Goal: Use online tool/utility: Utilize a website feature to perform a specific function

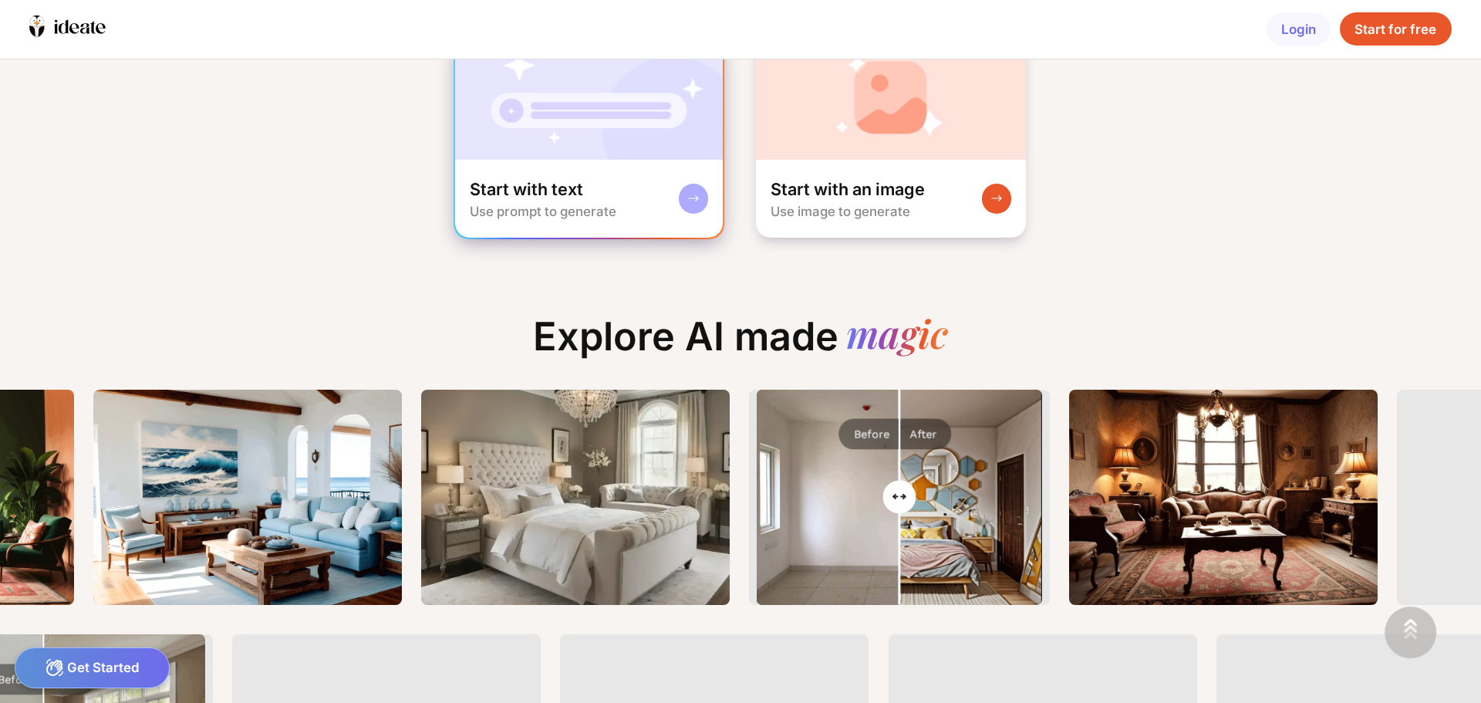
click at [663, 137] on img at bounding box center [589, 97] width 268 height 123
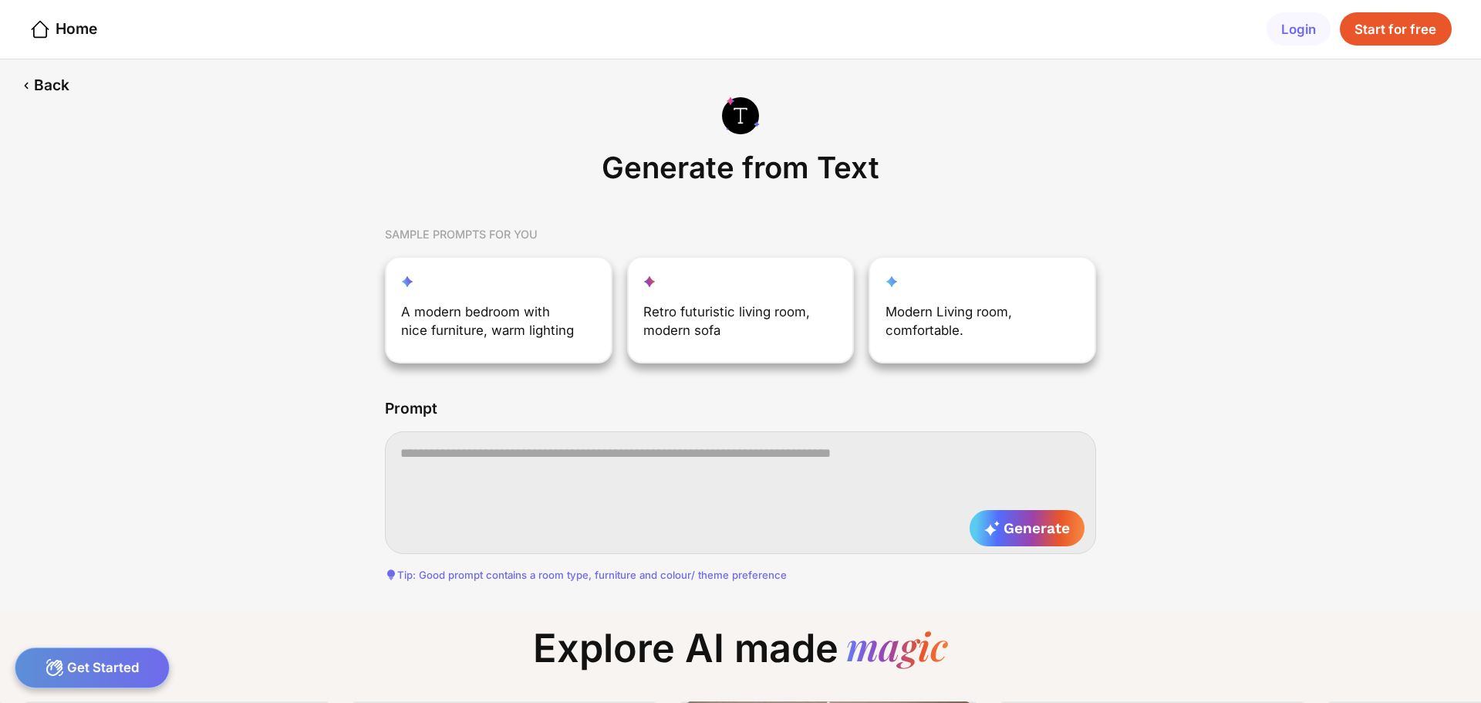
click at [450, 473] on textarea at bounding box center [740, 492] width 711 height 122
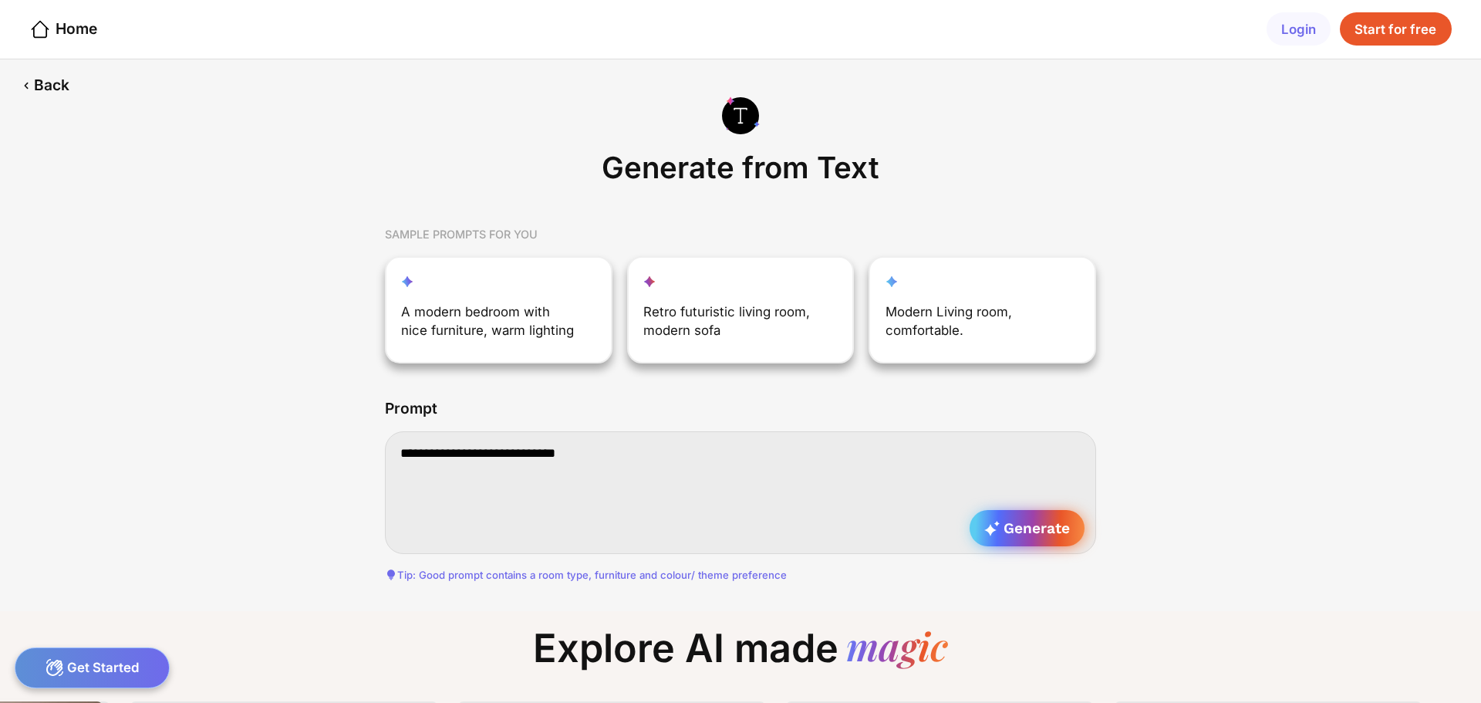
type textarea "**********"
click at [1023, 536] on span "Generate" at bounding box center [1027, 528] width 86 height 18
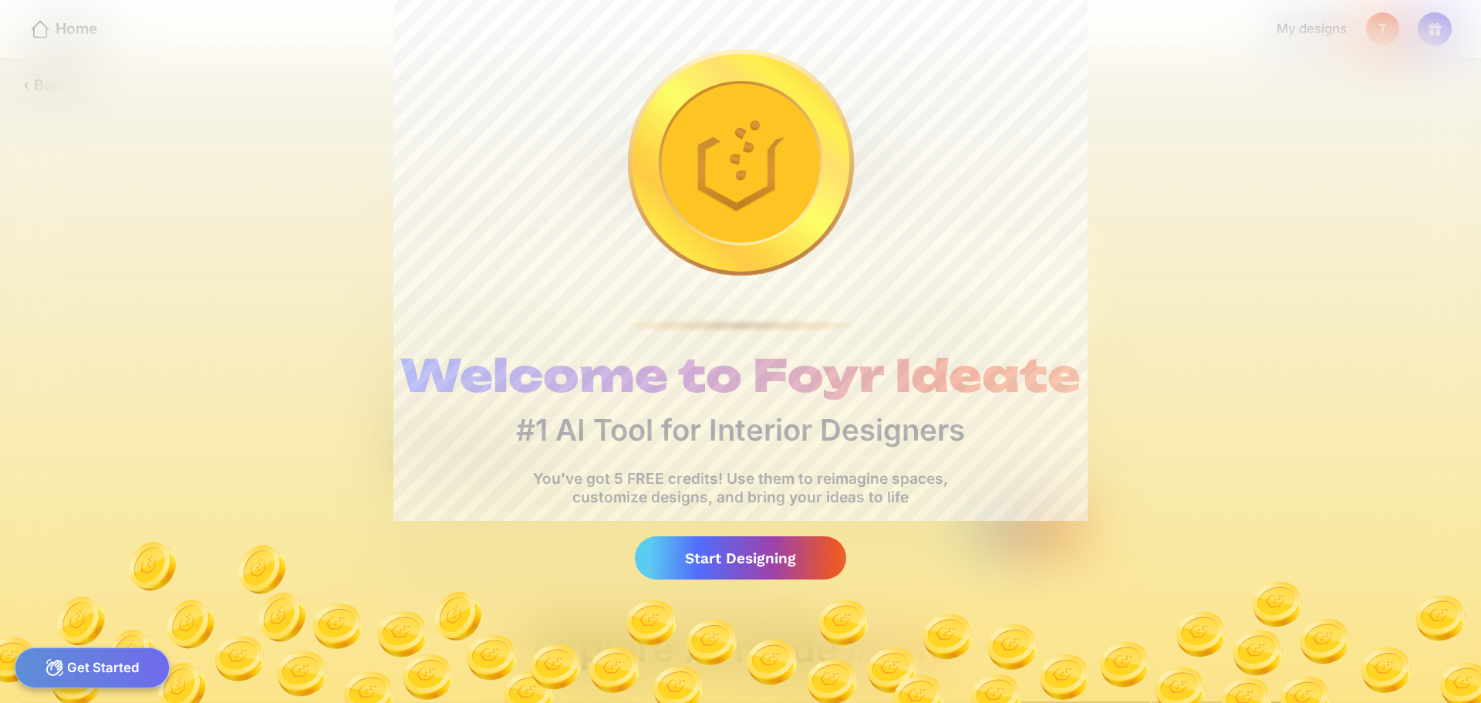
click at [1023, 531] on div "Welcome to Foyr Ideate #1 AI Tool for Interior Designers You’ve got 5 FREE cred…" at bounding box center [740, 351] width 1481 height 703
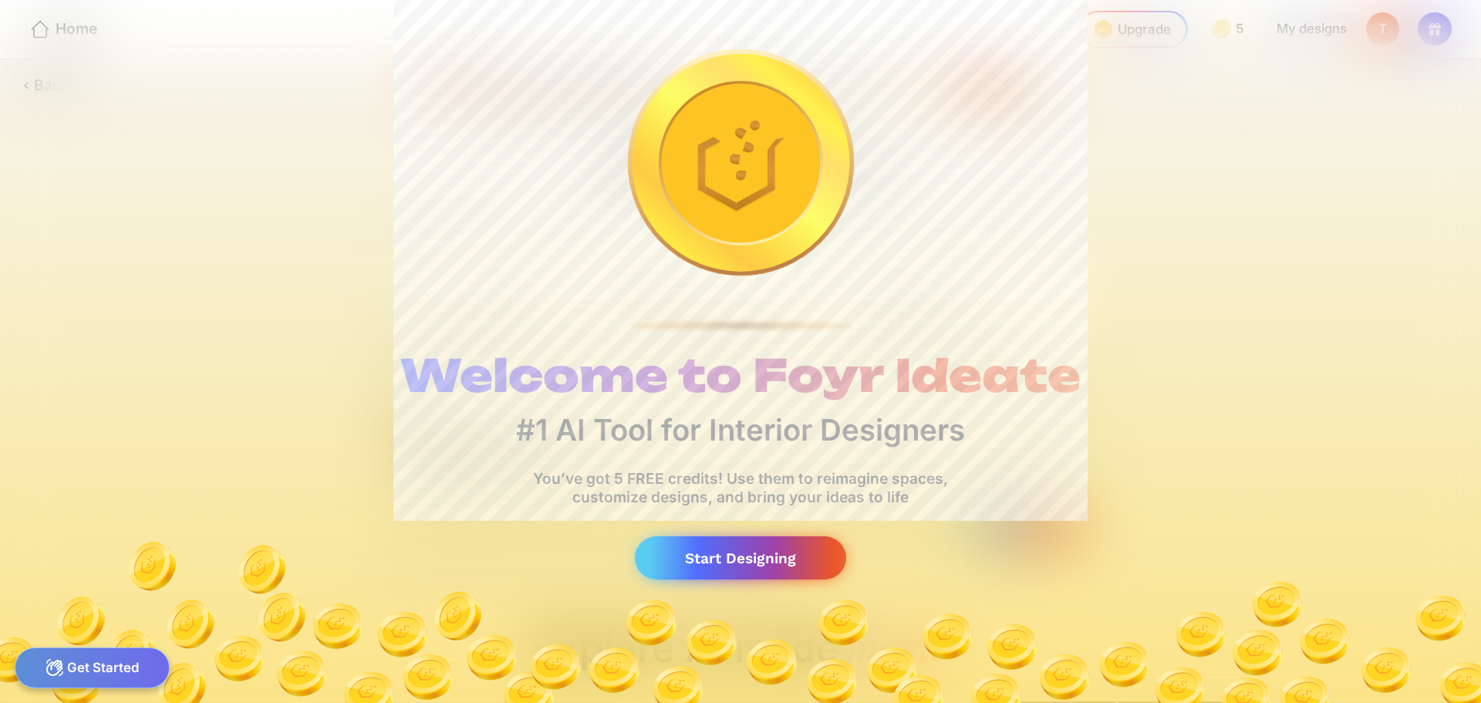
click at [784, 577] on div "Start Designing" at bounding box center [740, 558] width 211 height 44
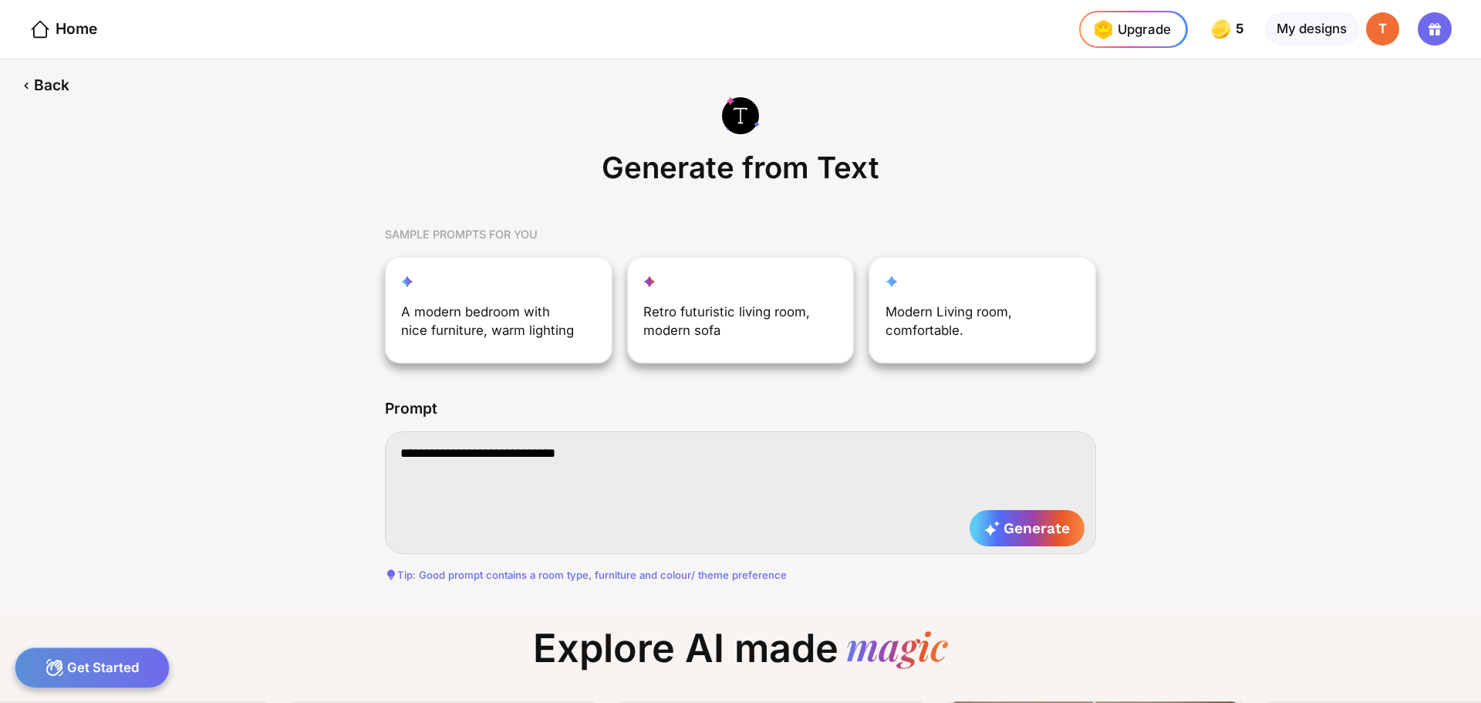
click at [713, 466] on textarea "**********" at bounding box center [740, 492] width 711 height 122
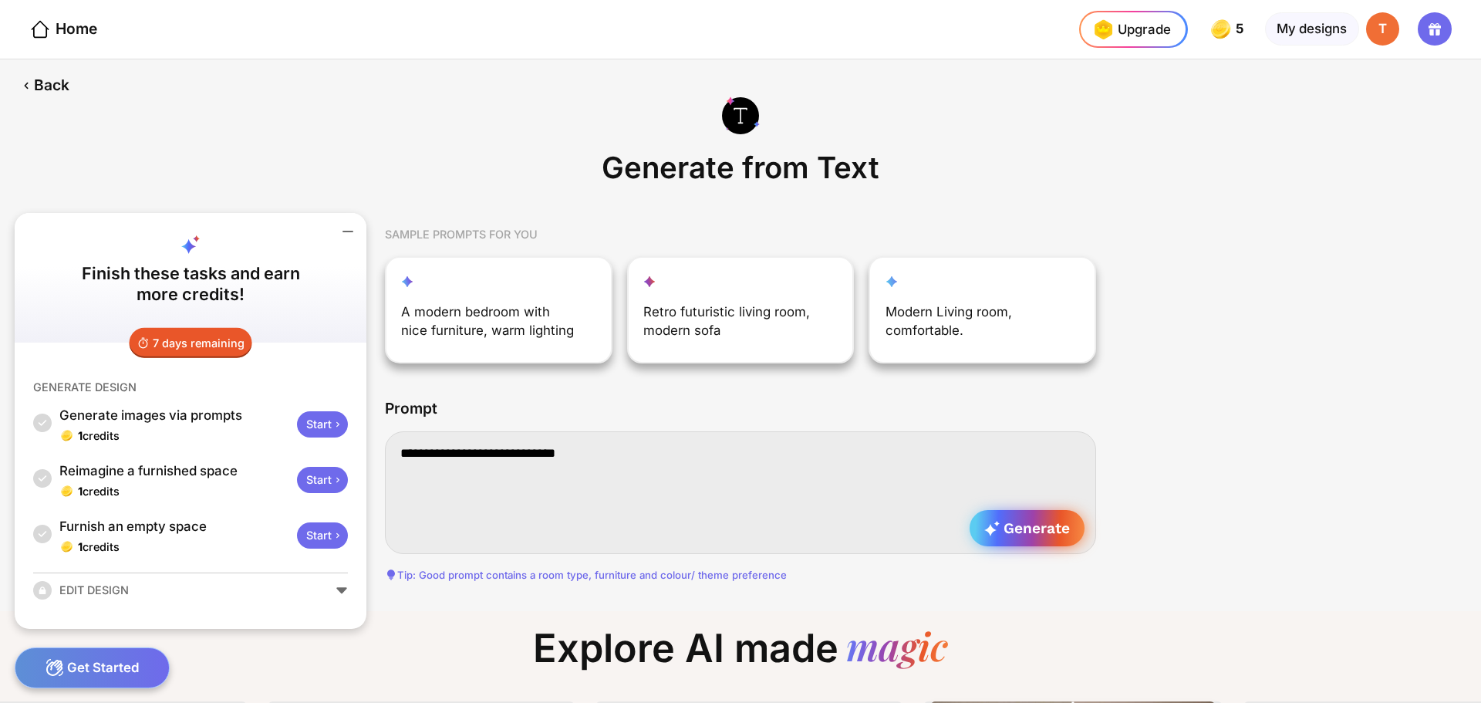
click at [1033, 533] on span "Generate" at bounding box center [1027, 528] width 86 height 18
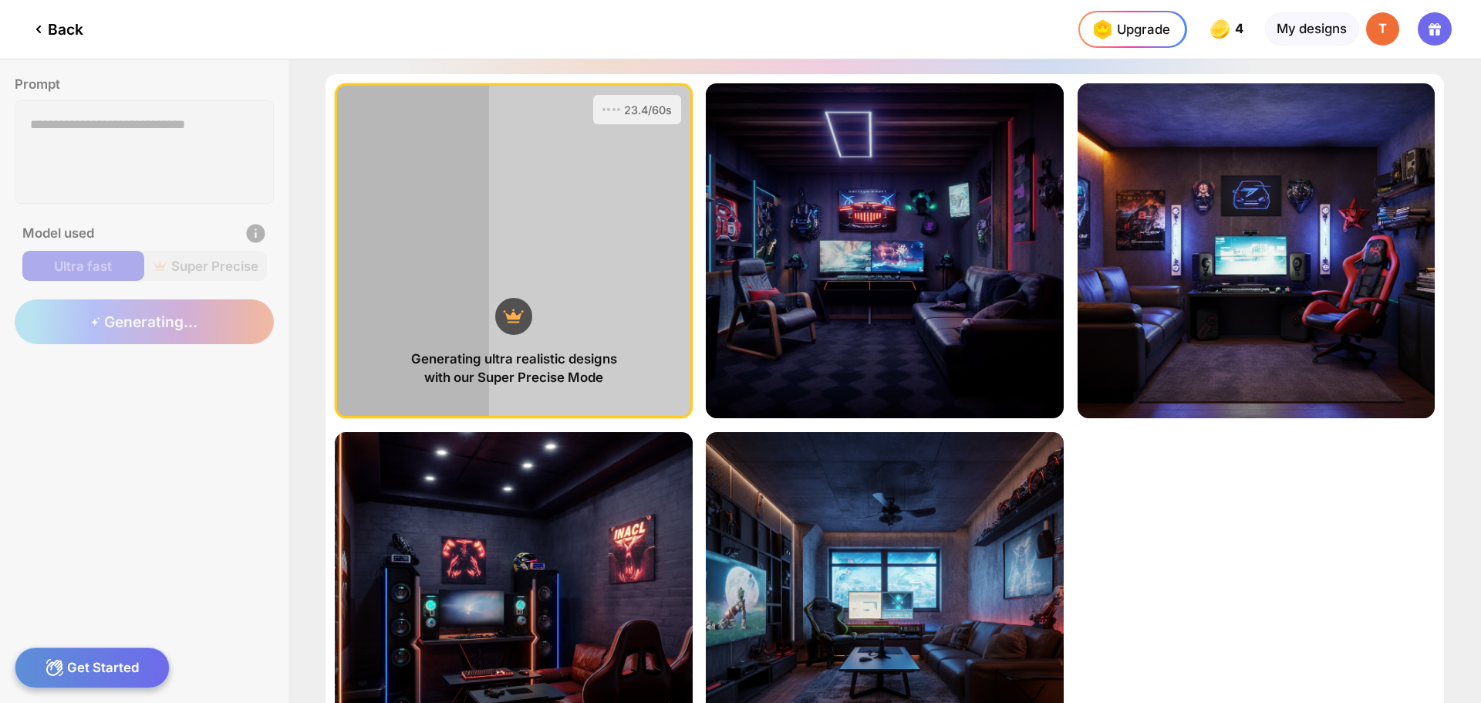
drag, startPoint x: 1278, startPoint y: 565, endPoint x: 1245, endPoint y: 636, distance: 78.3
click at [1245, 636] on div "Generating ultra realistic designs with our Super Precise Mode 23.4/60s View Pr…" at bounding box center [884, 425] width 1118 height 703
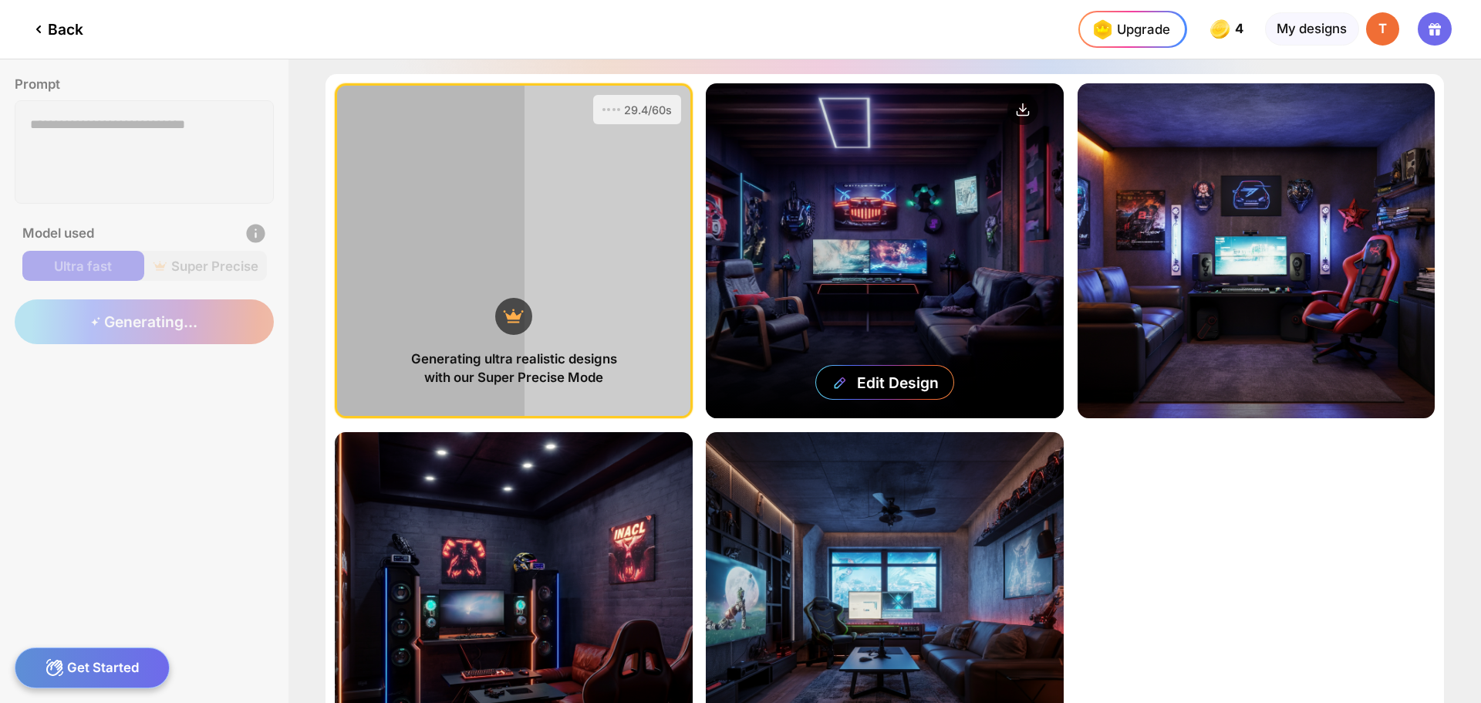
click at [896, 285] on div "Edit Design" at bounding box center [884, 250] width 357 height 335
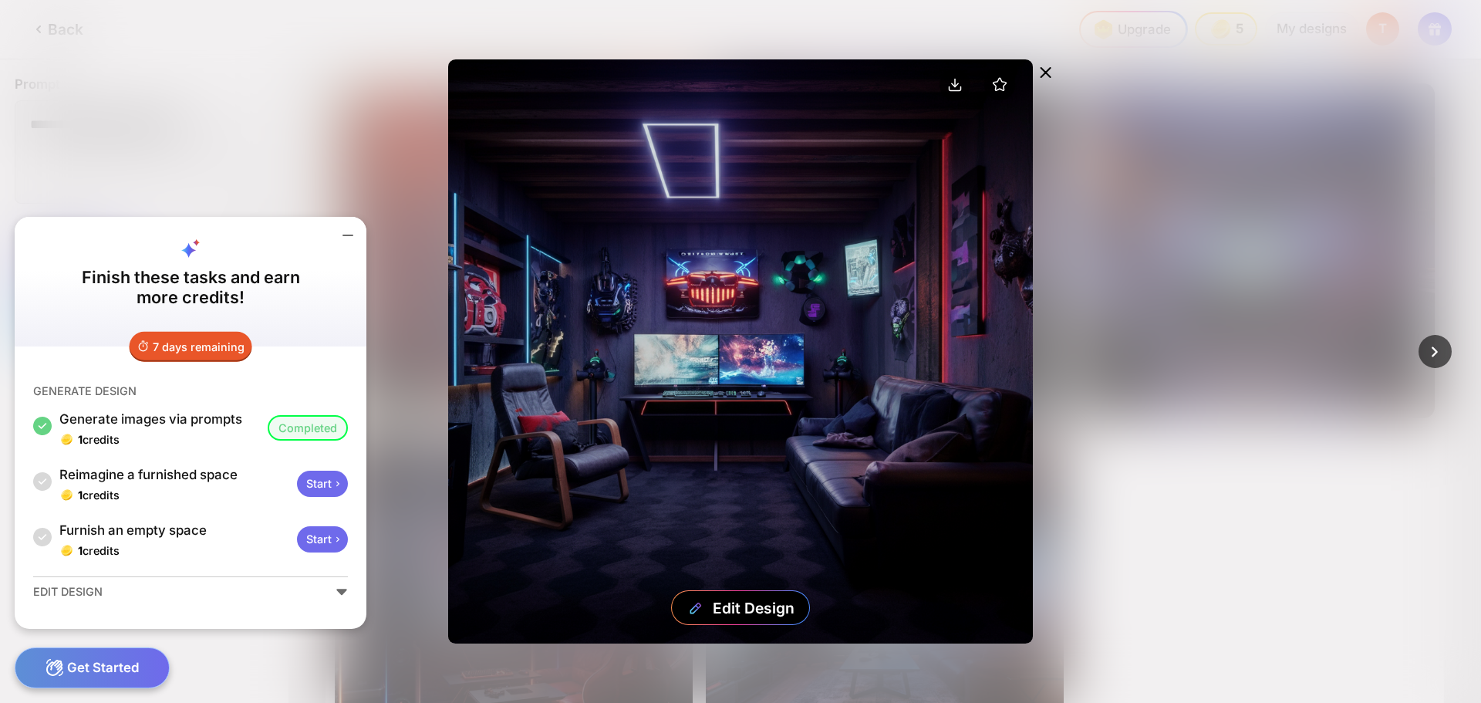
click at [1044, 66] on icon at bounding box center [1046, 72] width 19 height 19
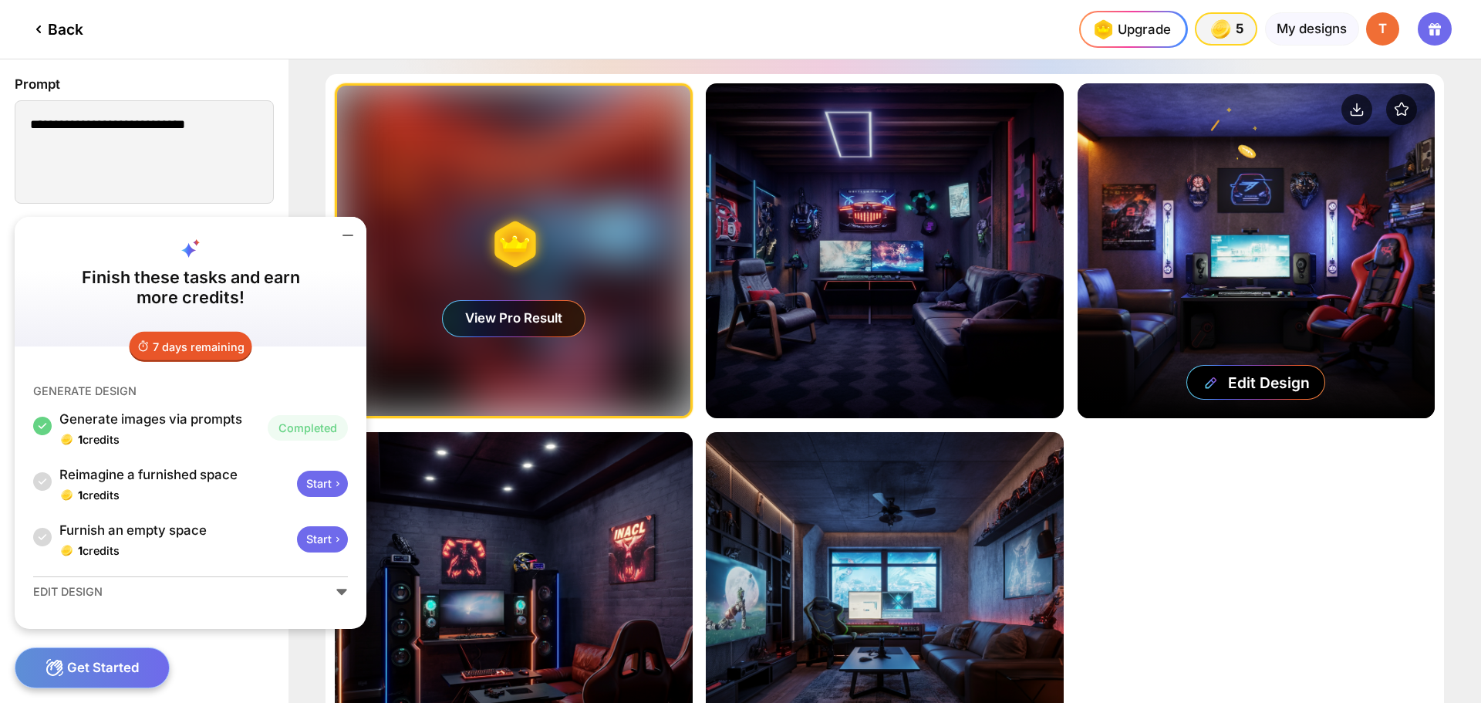
click at [1236, 257] on div "Edit Design" at bounding box center [1255, 250] width 357 height 335
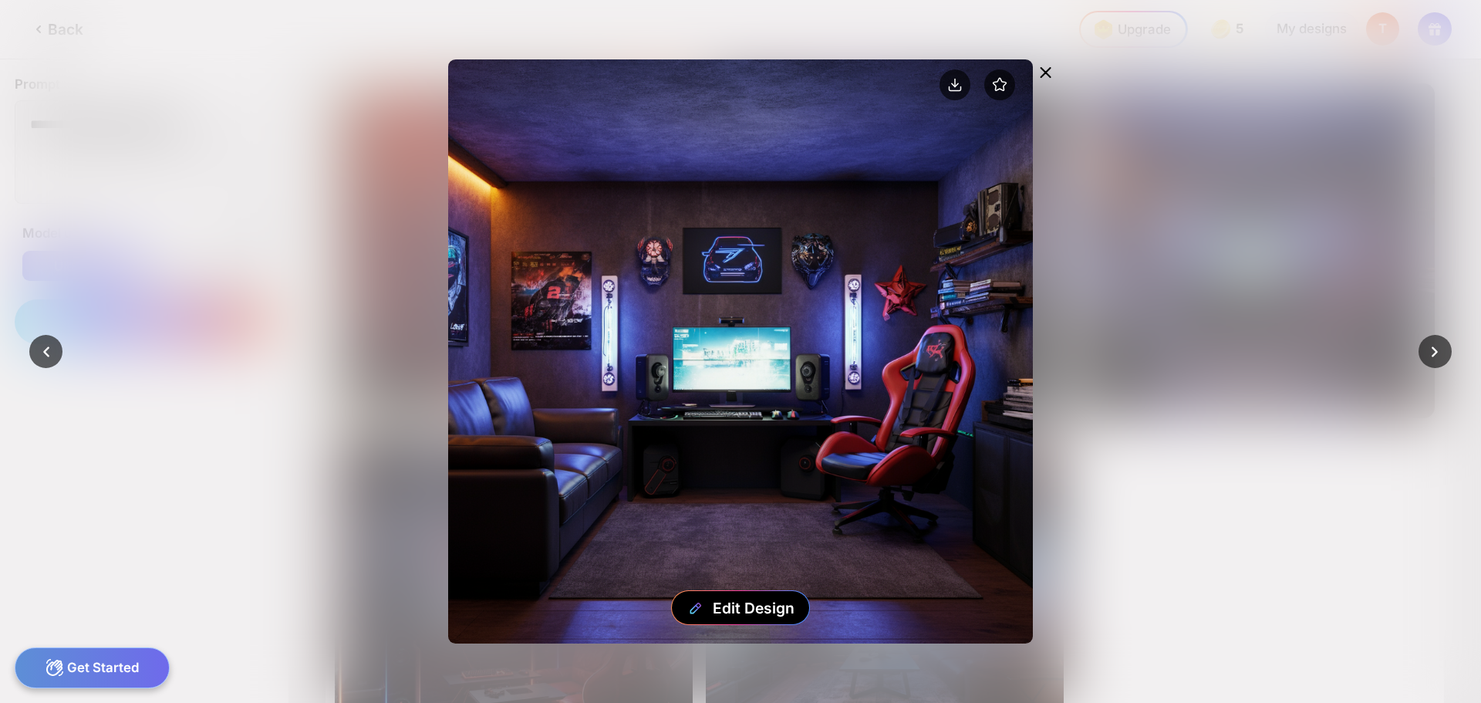
click at [1040, 75] on icon at bounding box center [1046, 72] width 19 height 19
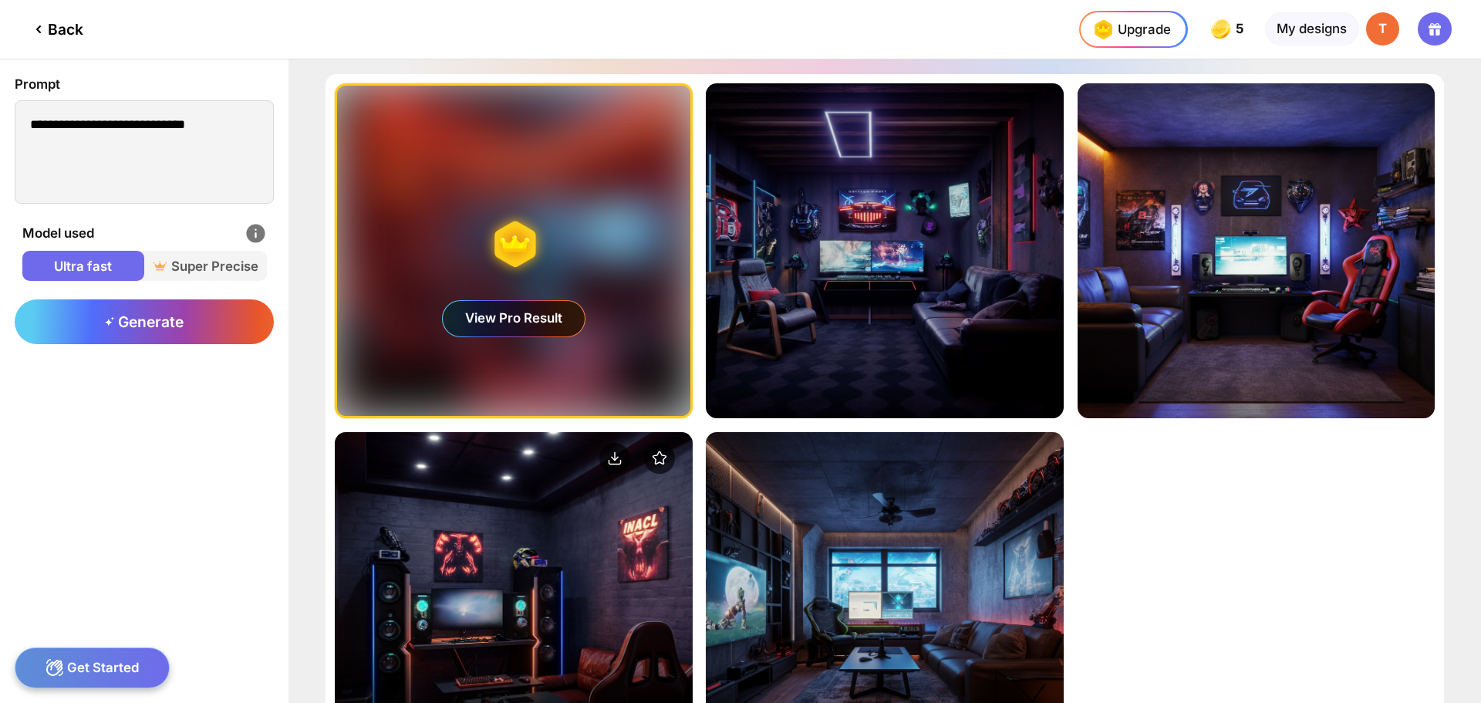
click at [535, 543] on div "Edit Design" at bounding box center [513, 599] width 357 height 335
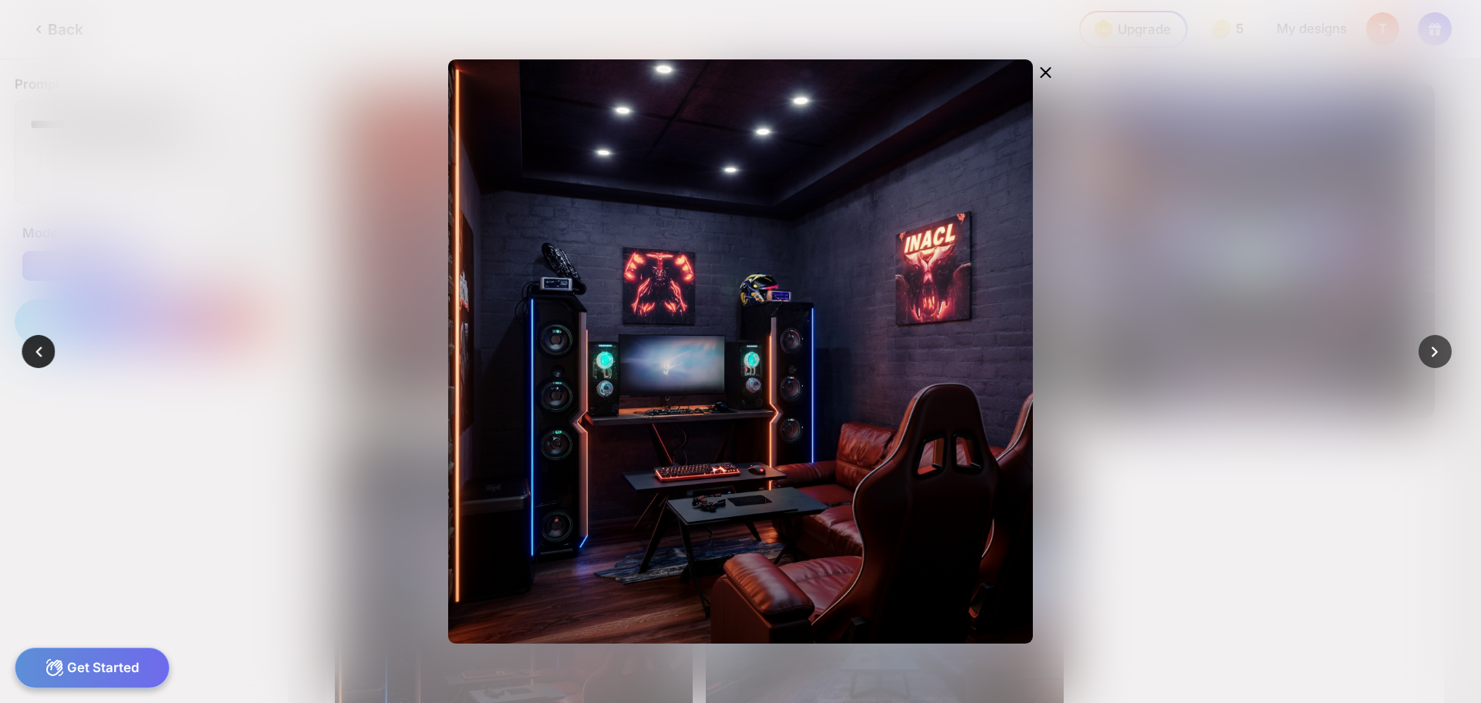
click at [35, 351] on icon at bounding box center [39, 352] width 22 height 22
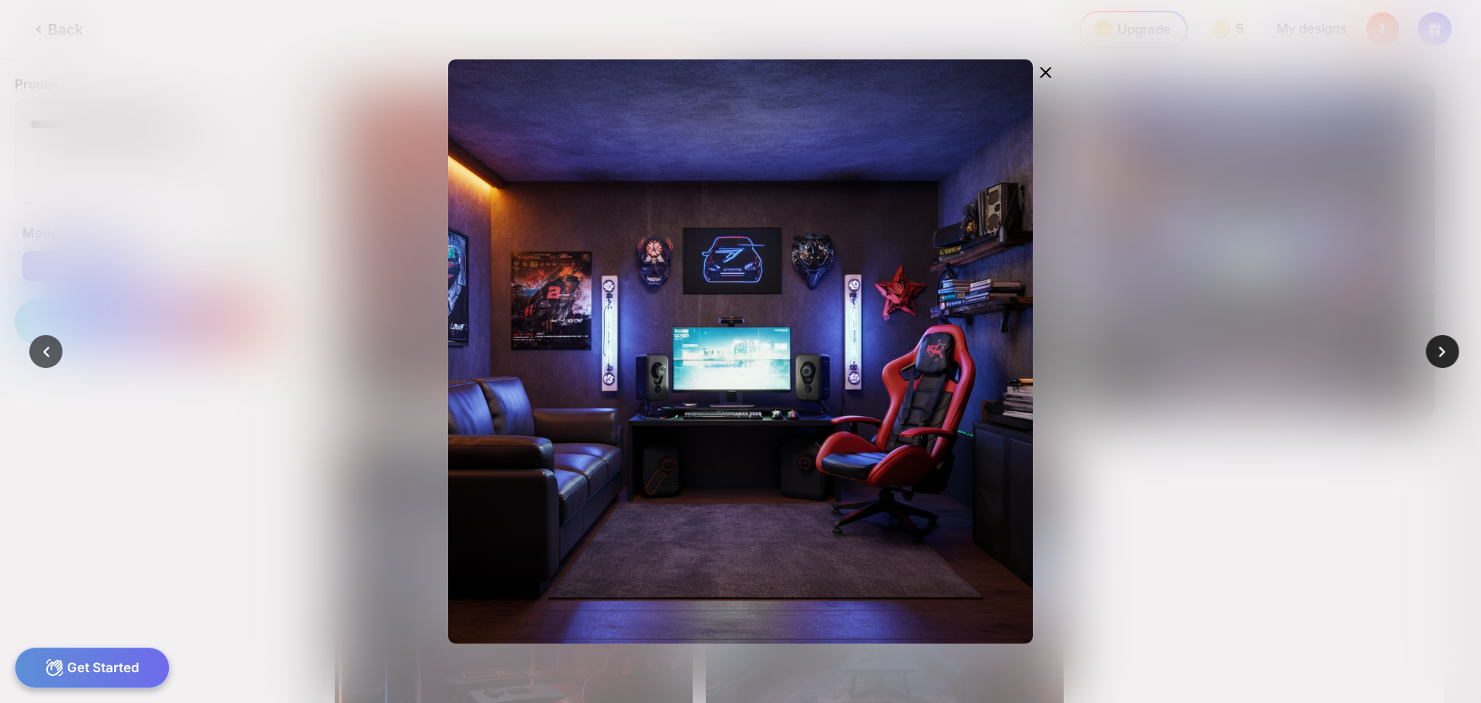
click at [1439, 341] on icon at bounding box center [1443, 352] width 22 height 22
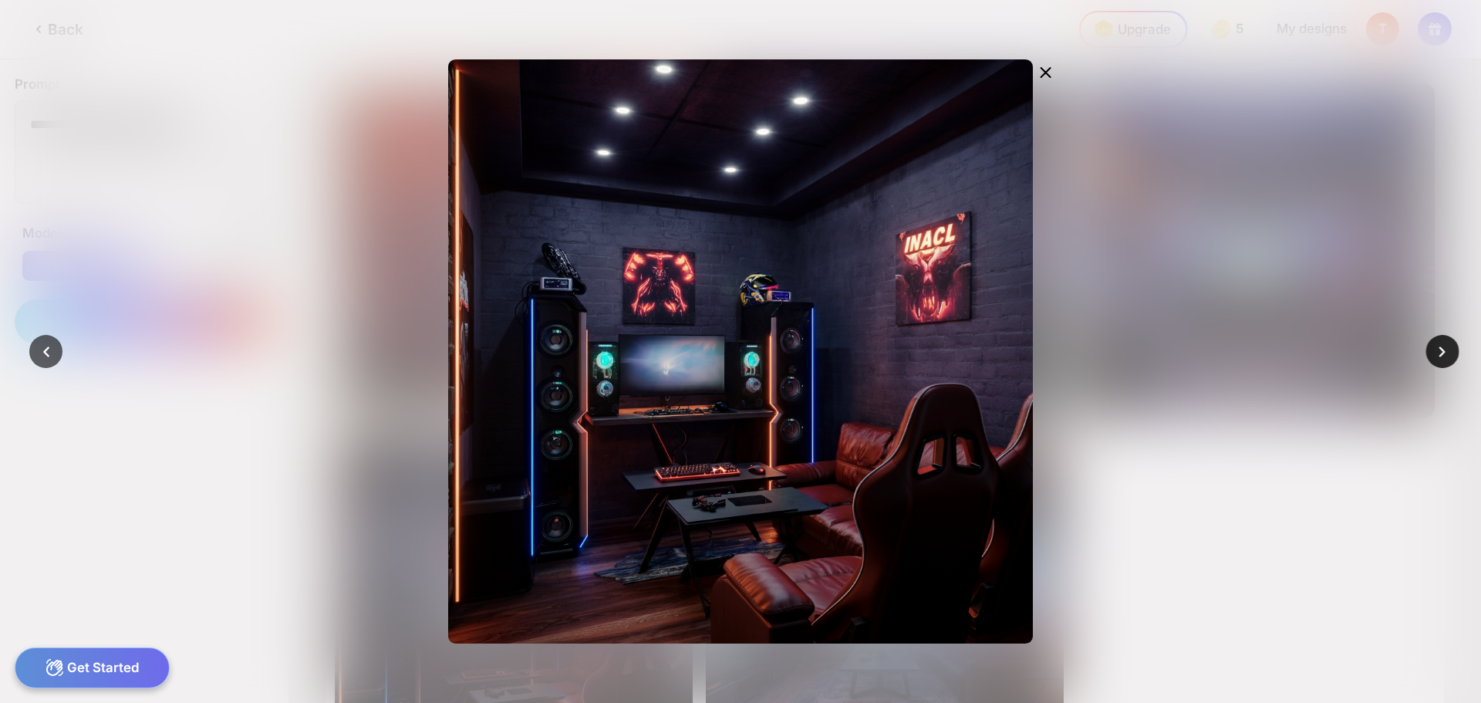
click at [1438, 342] on icon at bounding box center [1443, 352] width 22 height 22
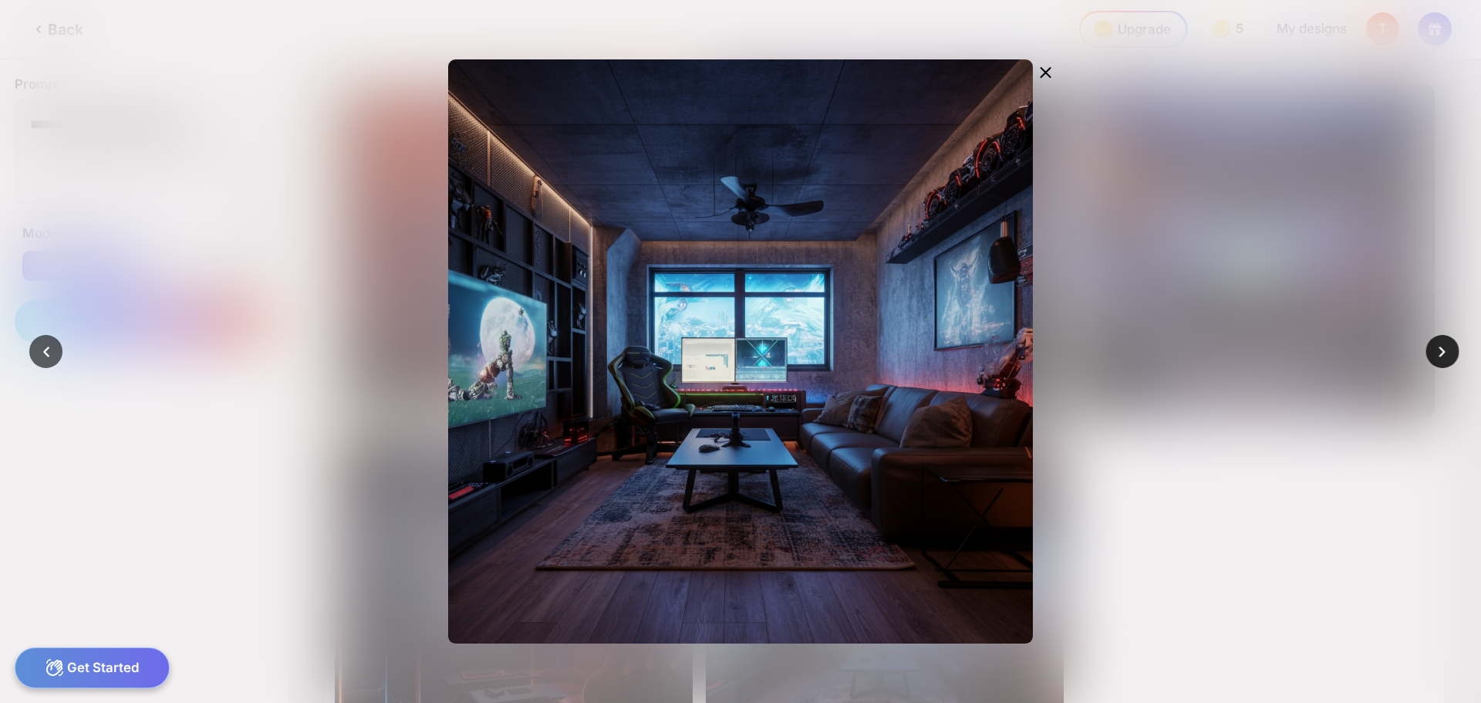
click at [1439, 342] on icon at bounding box center [1443, 352] width 22 height 22
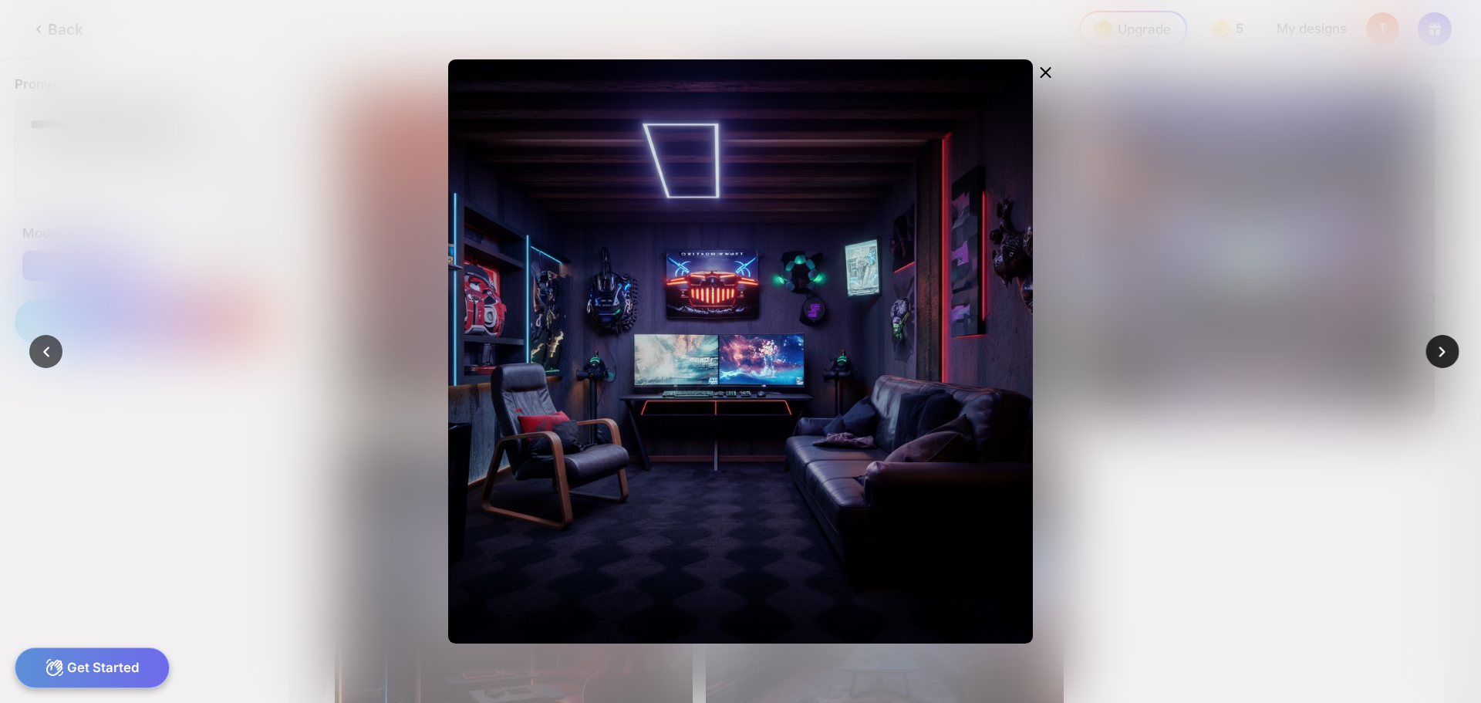
click at [1439, 343] on icon at bounding box center [1443, 352] width 22 height 22
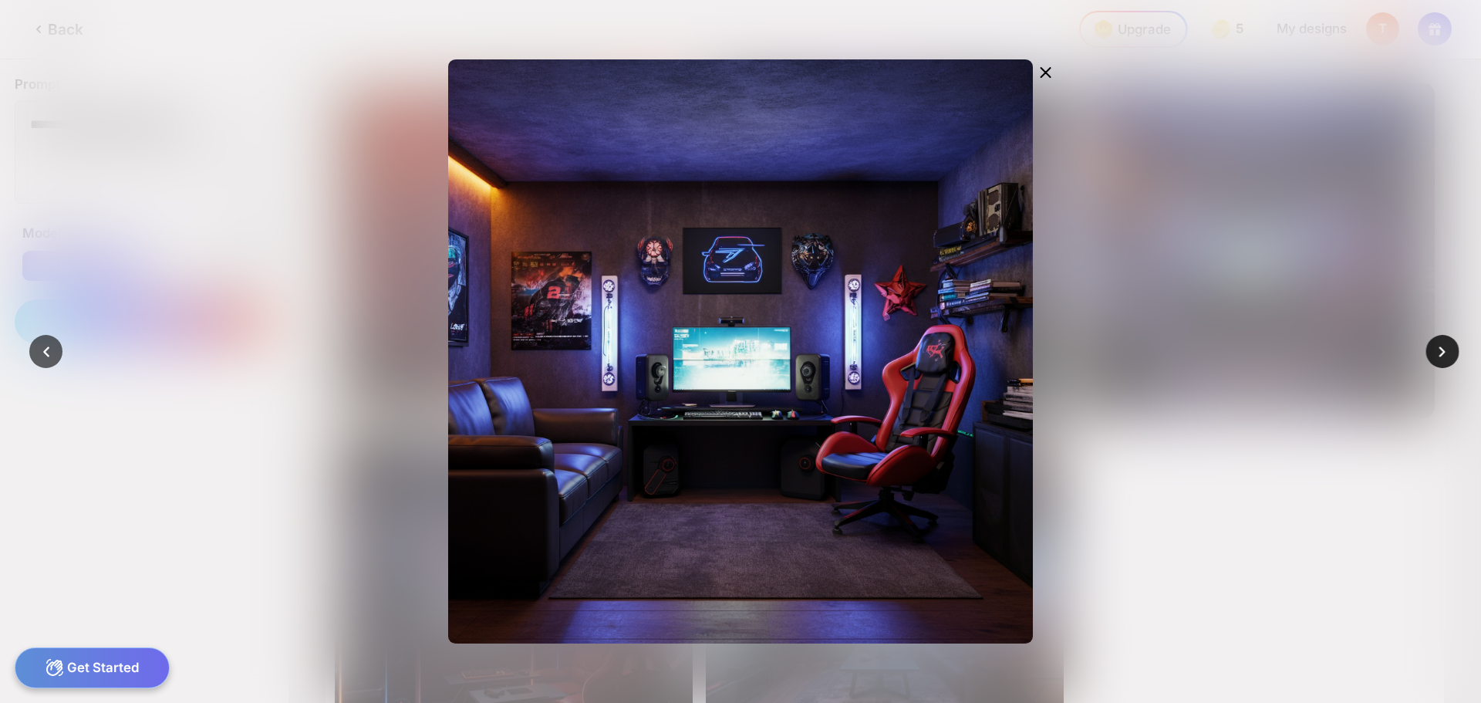
click at [1439, 343] on icon at bounding box center [1443, 352] width 22 height 22
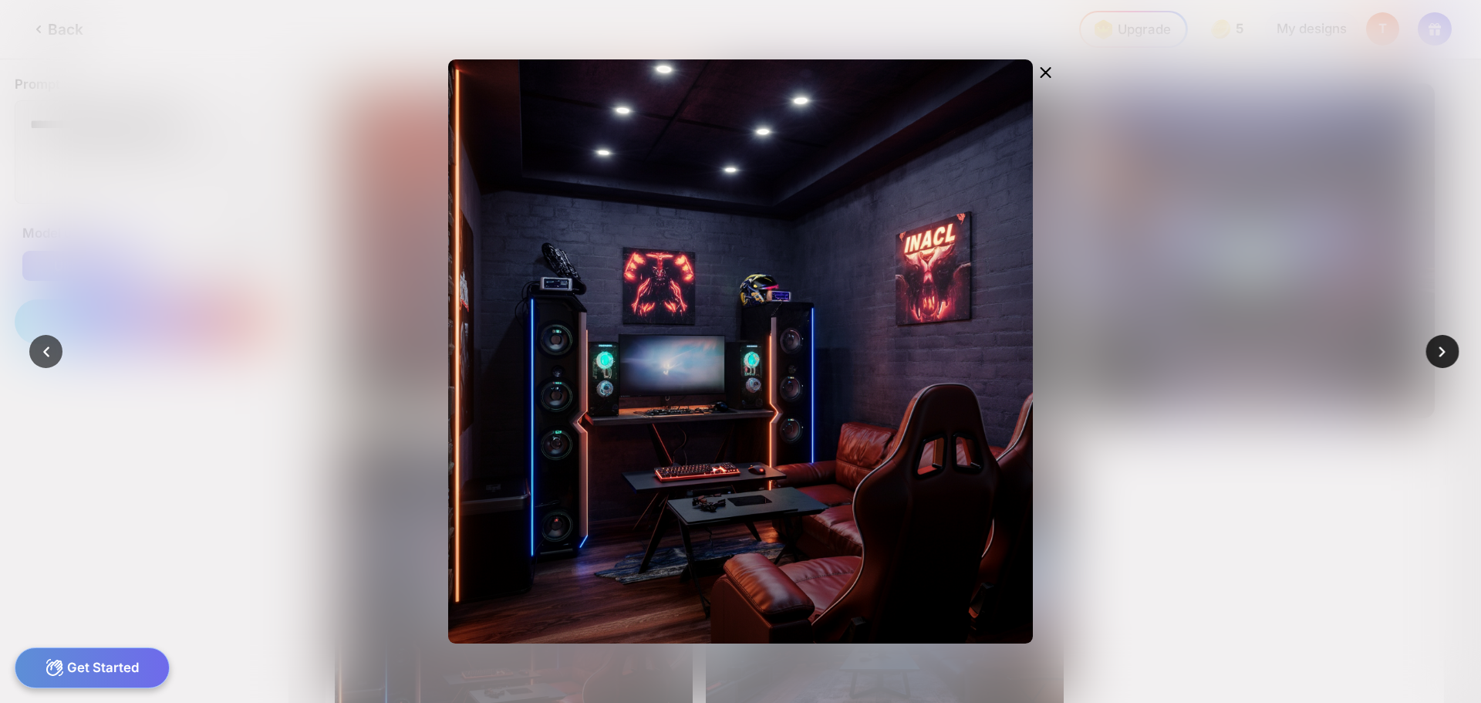
click at [1439, 343] on icon at bounding box center [1443, 352] width 22 height 22
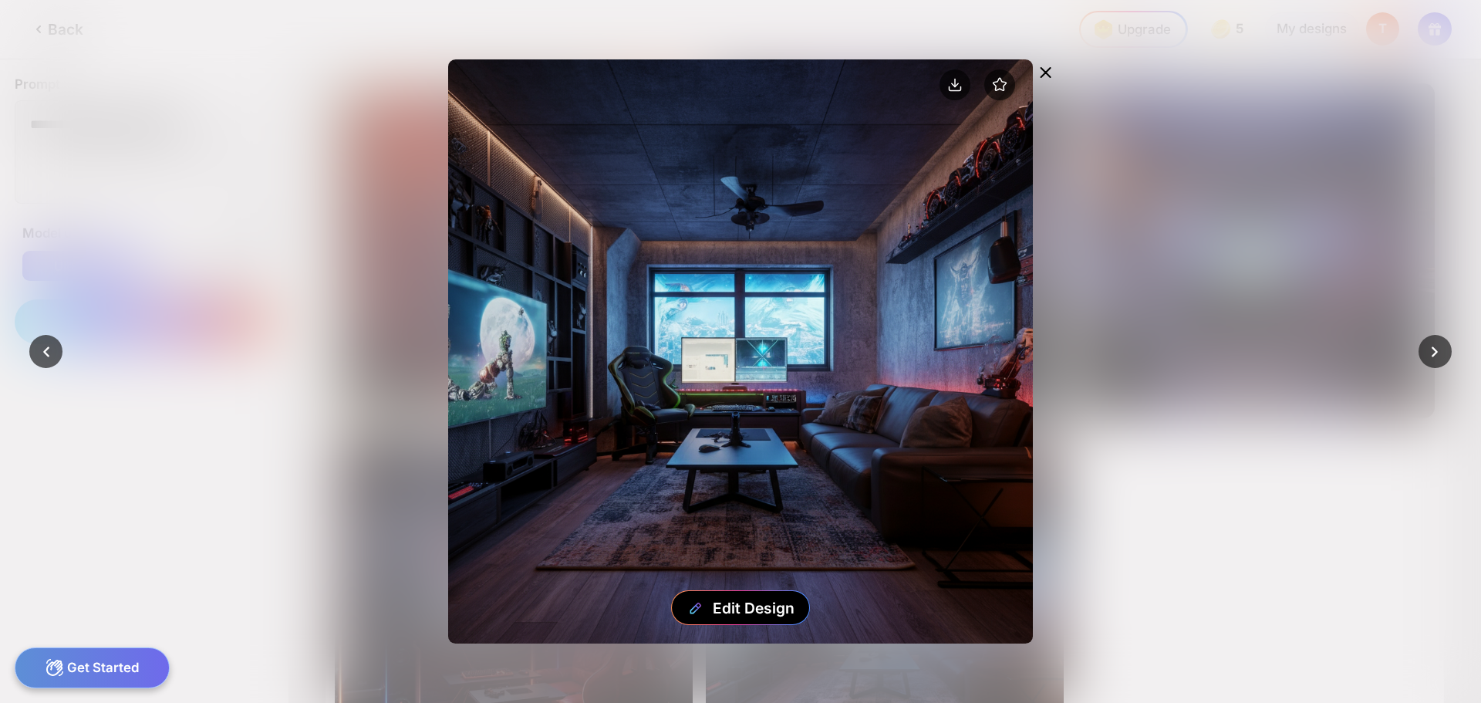
click at [1044, 70] on icon at bounding box center [1045, 72] width 9 height 9
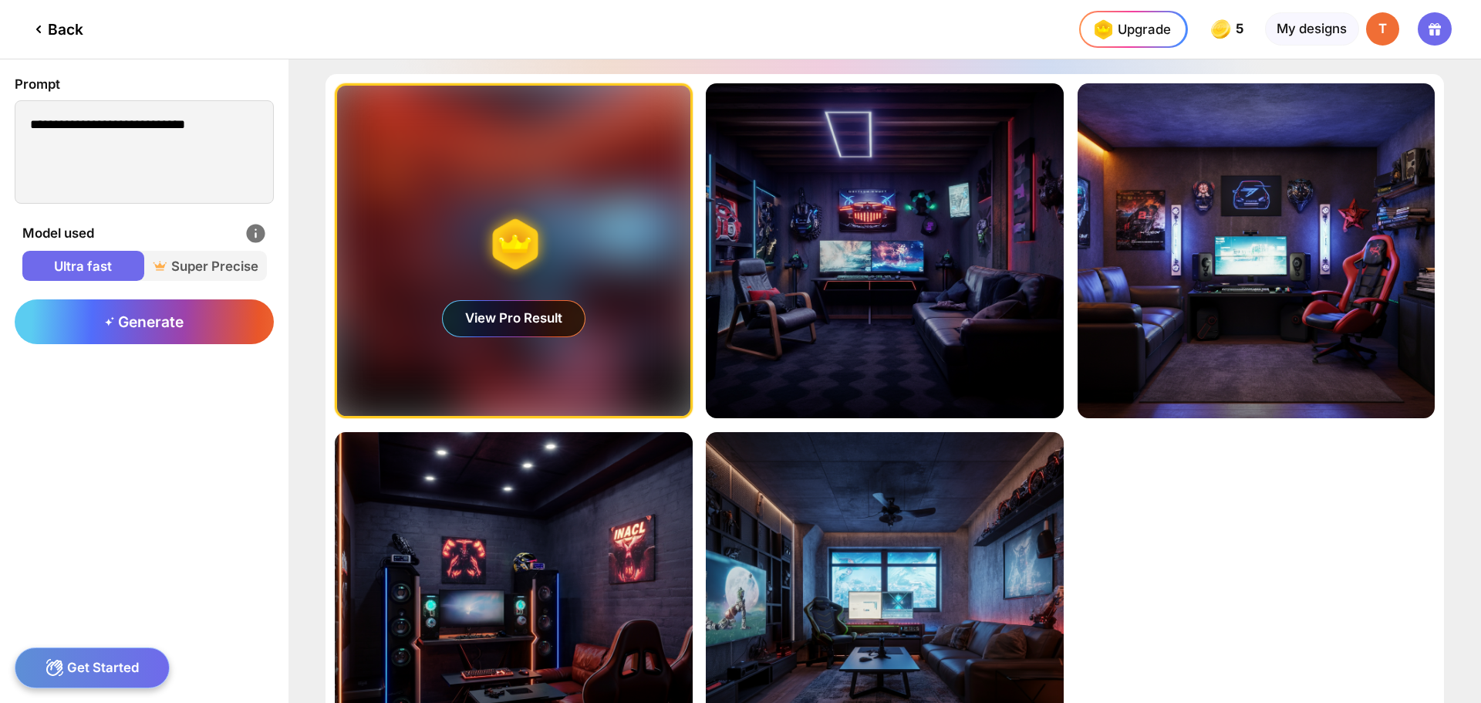
click at [559, 317] on div "View Pro Result" at bounding box center [514, 318] width 142 height 35
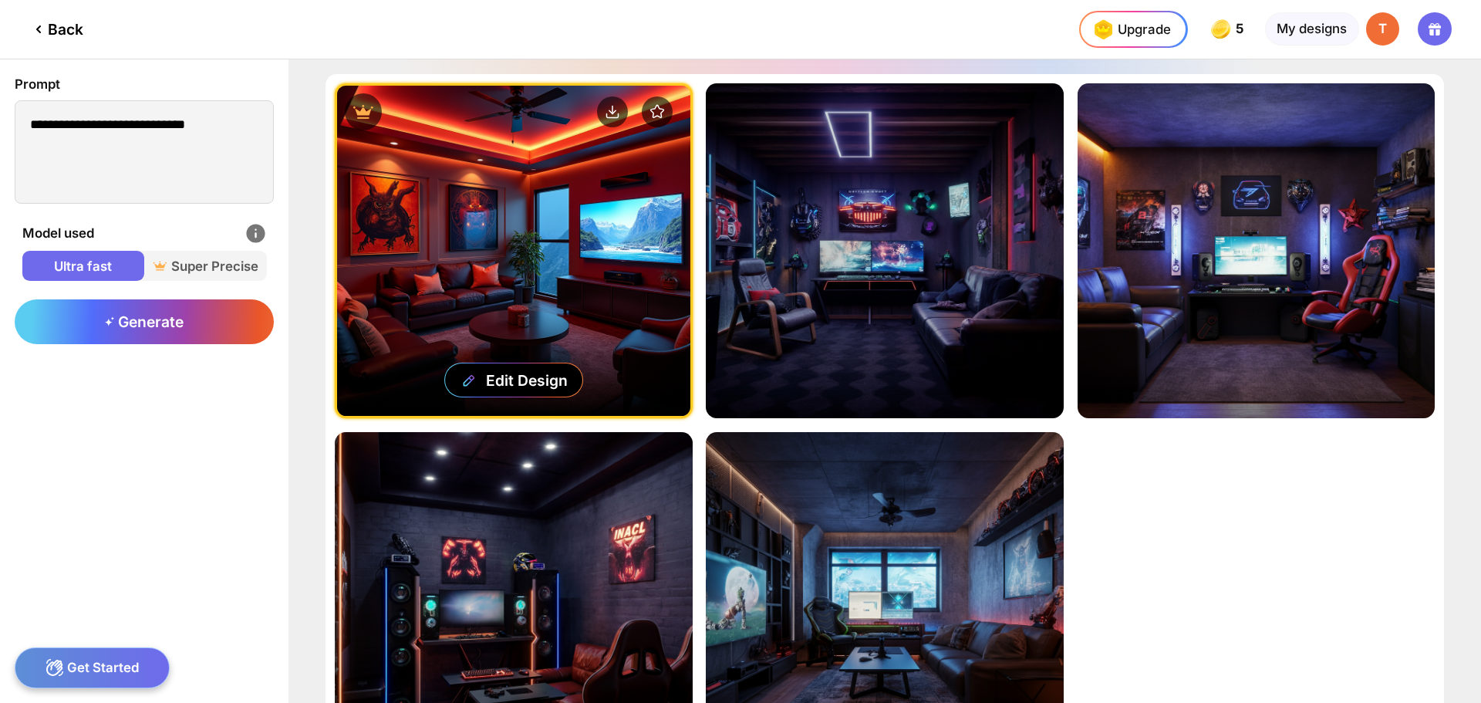
click at [622, 283] on div "Edit Design" at bounding box center [513, 251] width 352 height 330
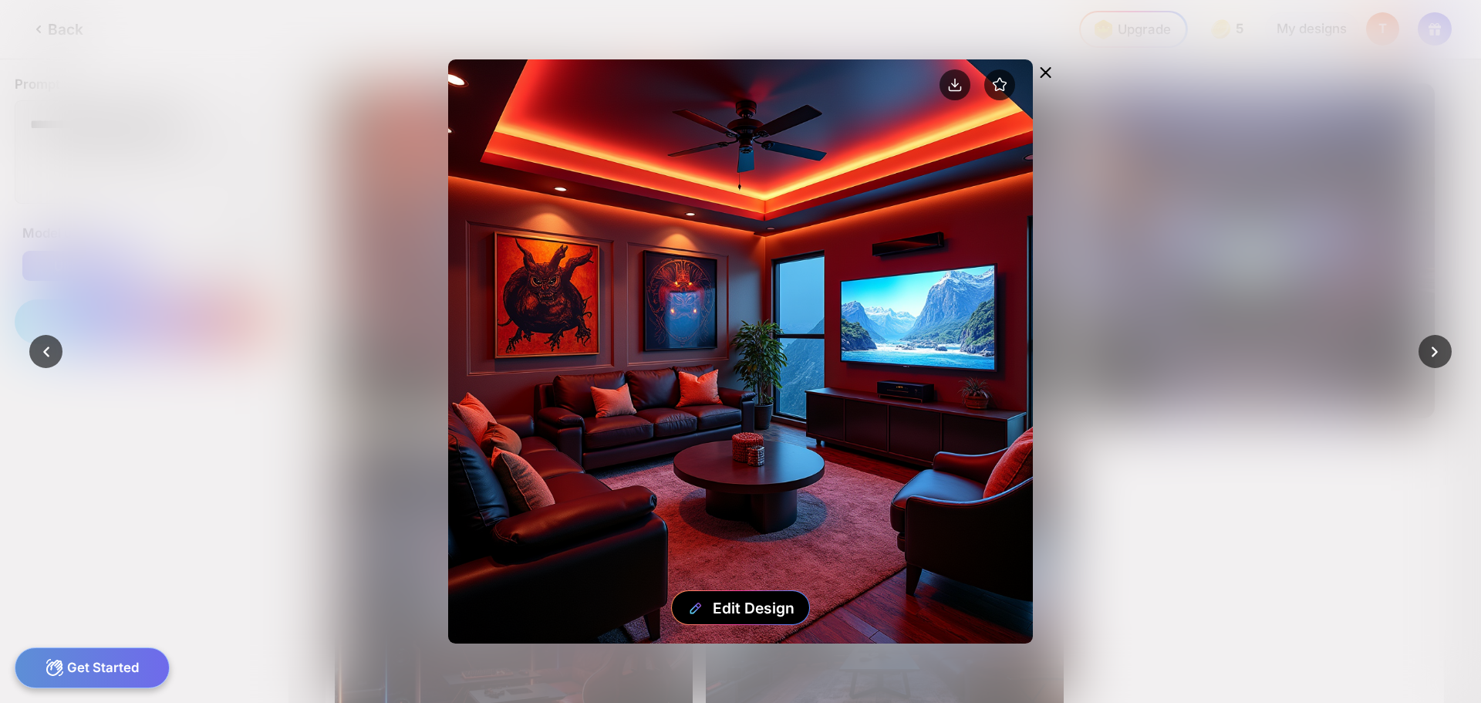
click at [1044, 66] on icon at bounding box center [1046, 72] width 19 height 19
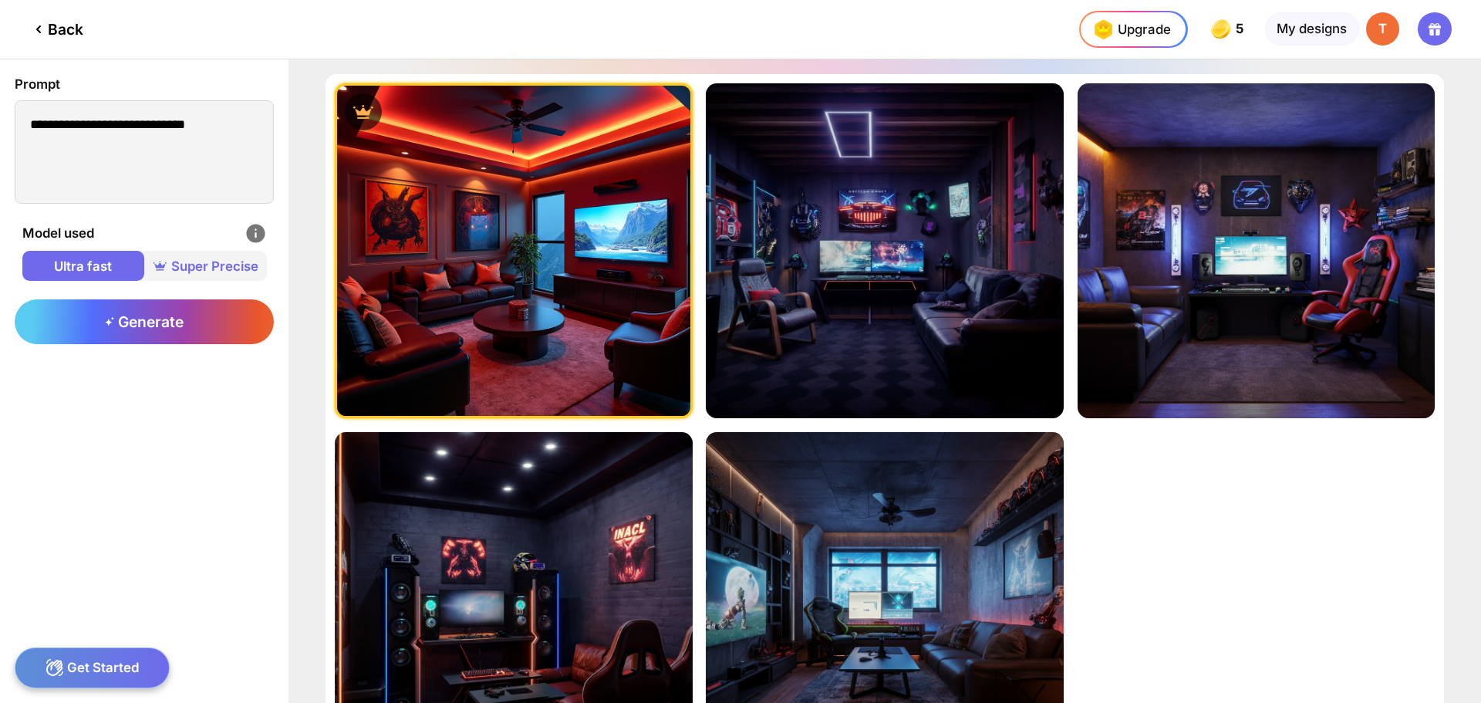
click at [215, 264] on span "Super Precise" at bounding box center [205, 266] width 122 height 19
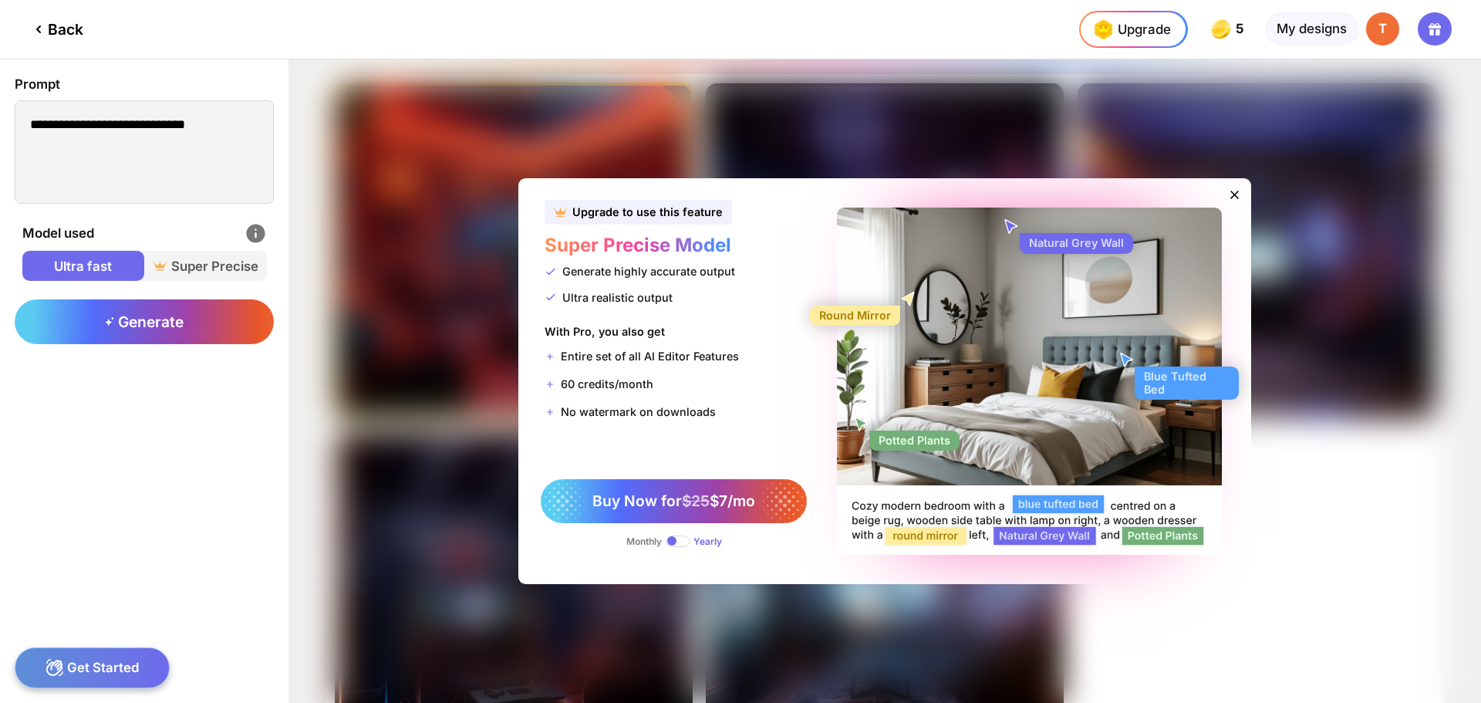
click at [1228, 194] on icon at bounding box center [1234, 194] width 15 height 15
